Goal: Find specific page/section

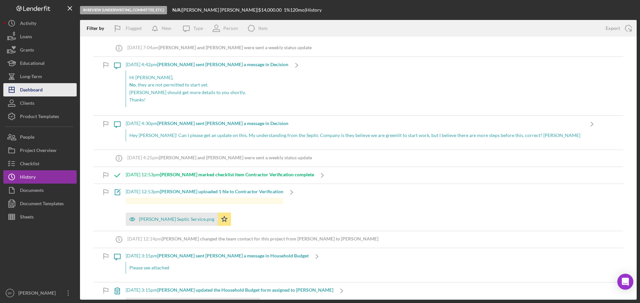
click at [36, 88] on div "Dashboard" at bounding box center [31, 90] width 23 height 15
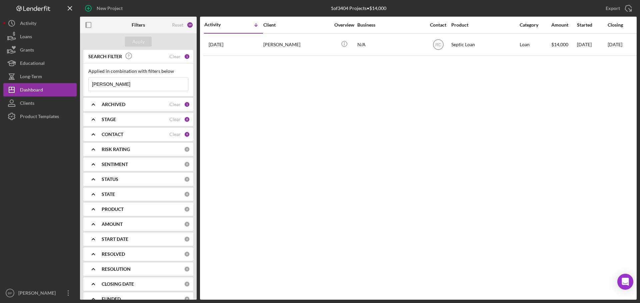
click at [123, 85] on input "[PERSON_NAME]" at bounding box center [138, 84] width 99 height 13
type input "t"
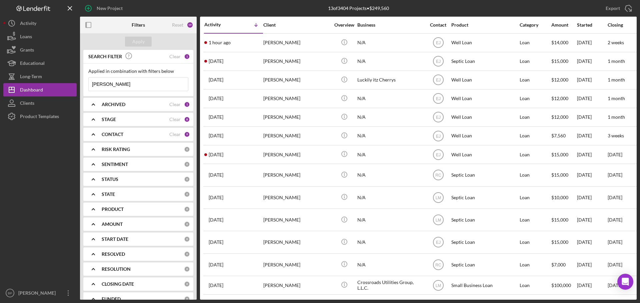
type input "[PERSON_NAME]"
